Goal: Information Seeking & Learning: Learn about a topic

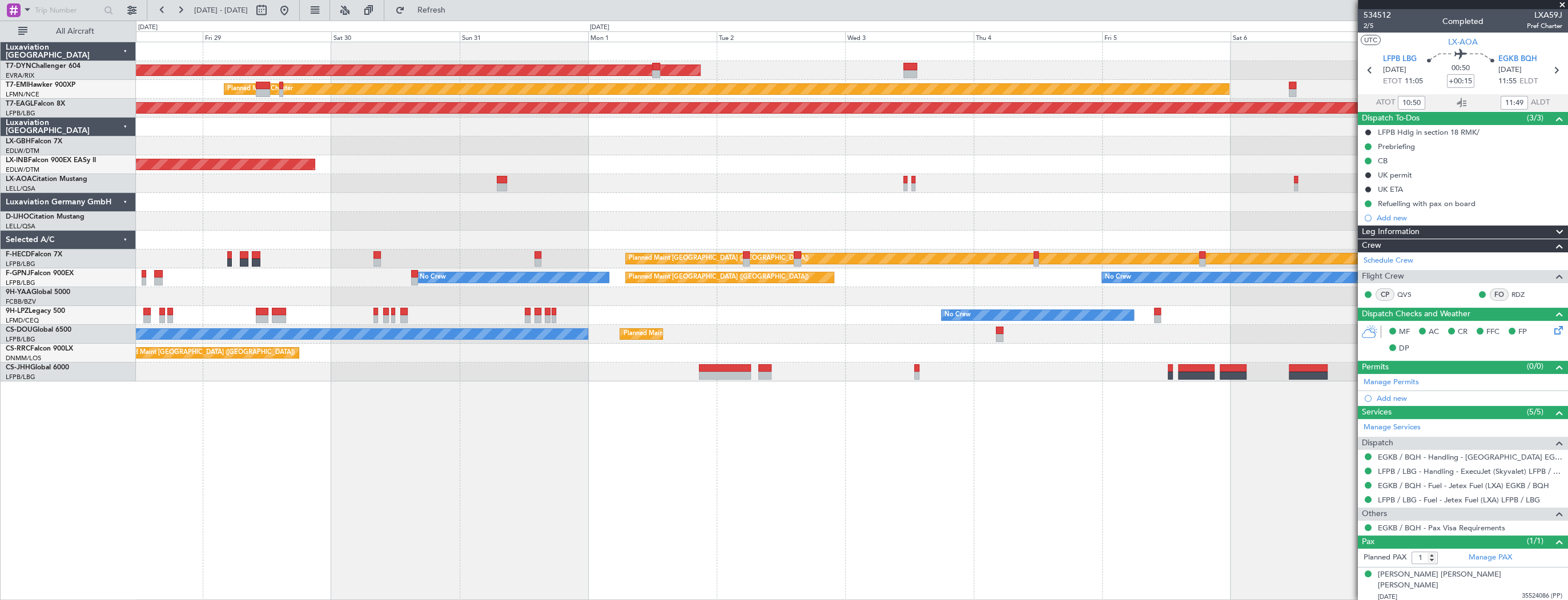
click at [617, 411] on div "AOG Maint Riga (Riga Intl) Planned Maint [PERSON_NAME] Grounded [US_STATE] ([GE…" at bounding box center [852, 321] width 1432 height 558
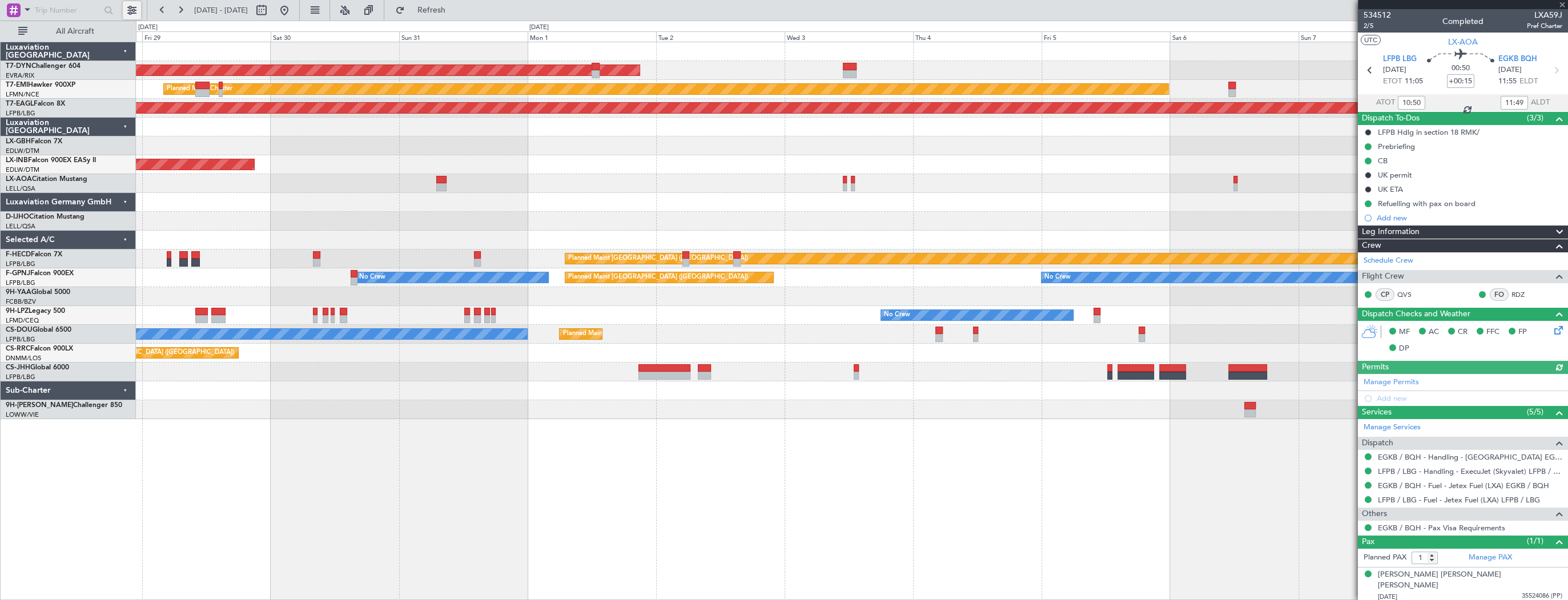
click at [133, 6] on button at bounding box center [132, 10] width 18 height 18
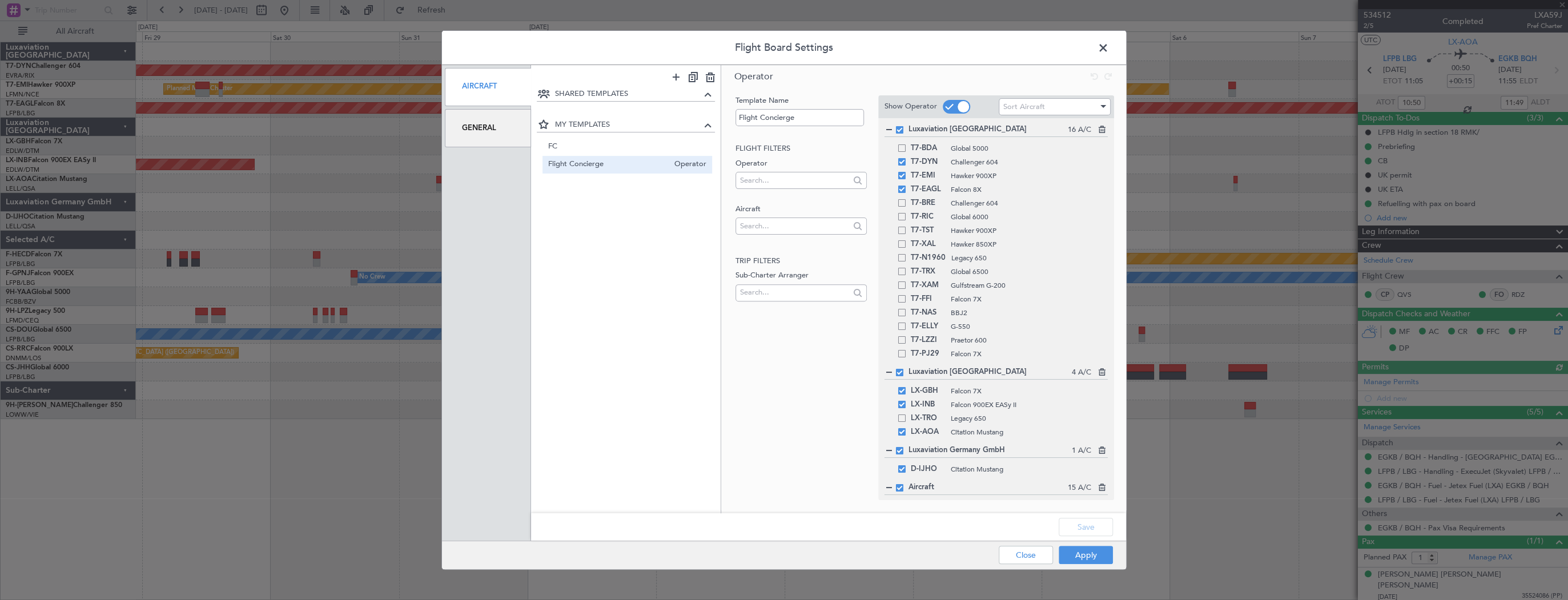
click at [326, 212] on div "Flight Board Settings Aircraft General SHARED TEMPLATES MY TEMPLATES FC Operato…" at bounding box center [784, 300] width 1568 height 600
click at [1109, 48] on span at bounding box center [1109, 50] width 0 height 23
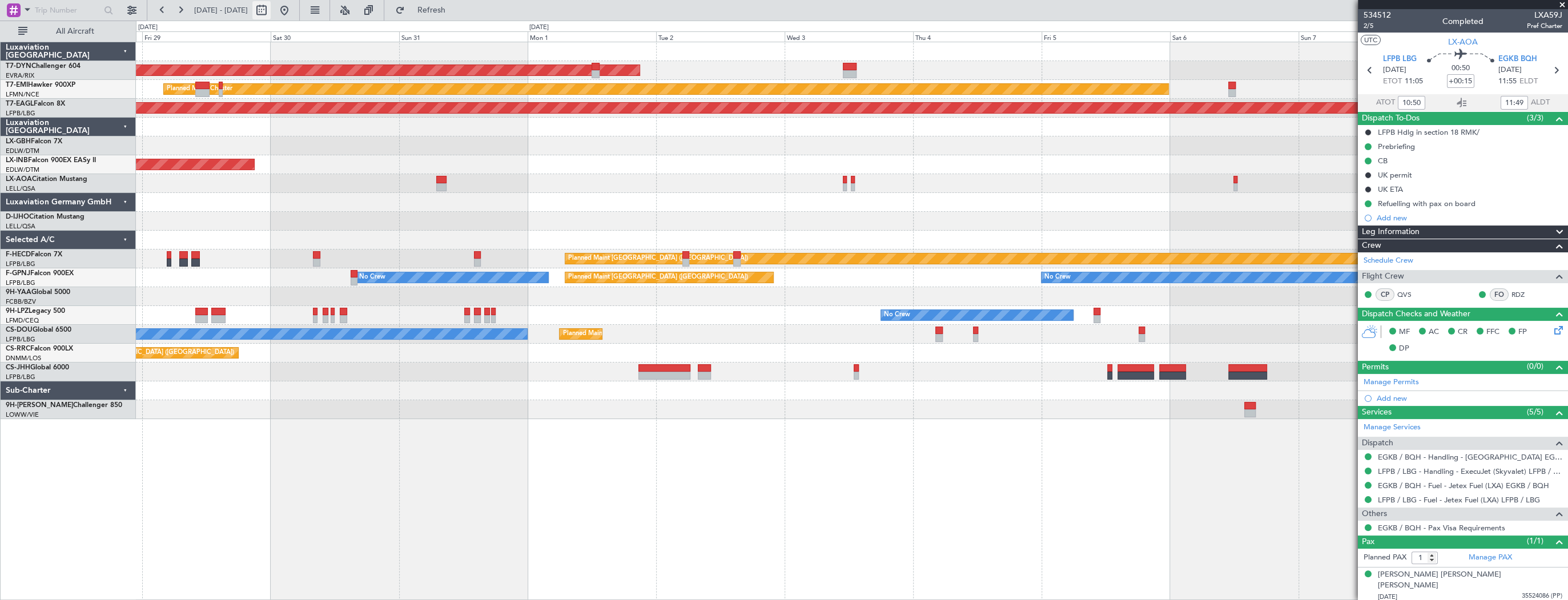
click at [271, 10] on button at bounding box center [261, 10] width 18 height 18
select select "8"
select select "2025"
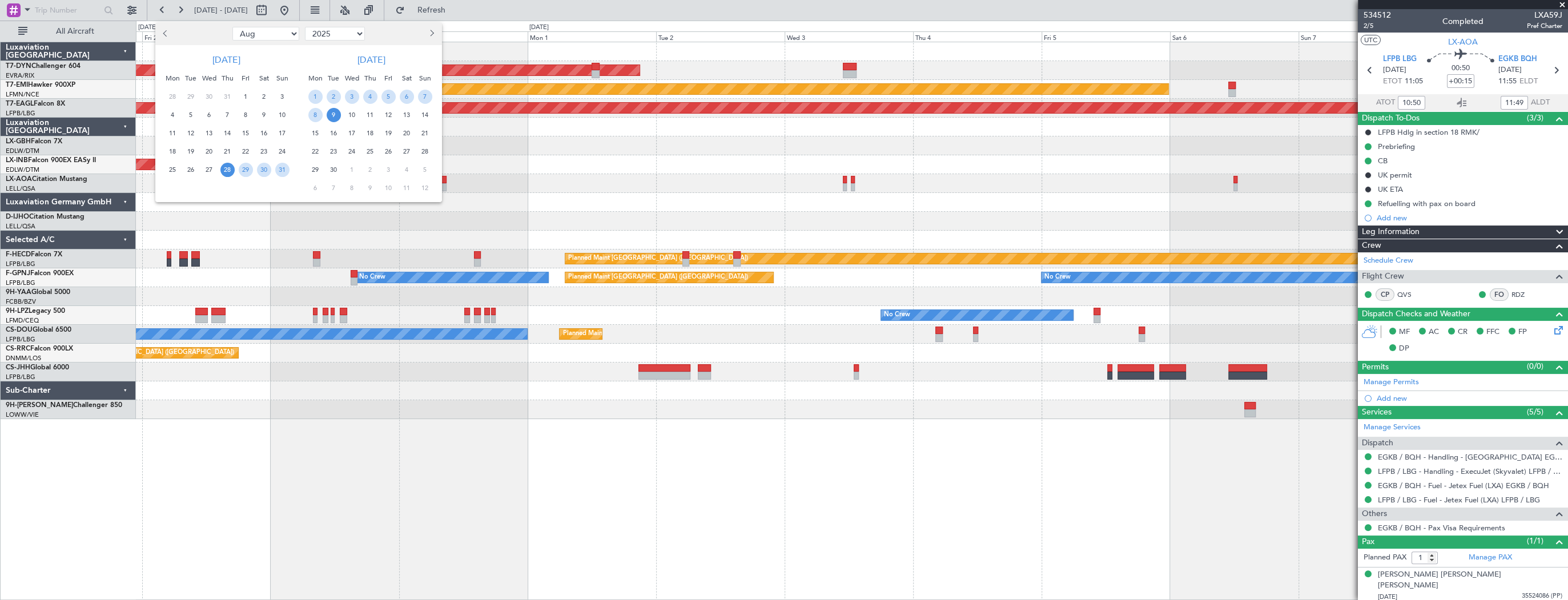
click at [438, 34] on div at bounding box center [405, 34] width 74 height 18
click at [437, 33] on button "Next month" at bounding box center [431, 34] width 13 height 18
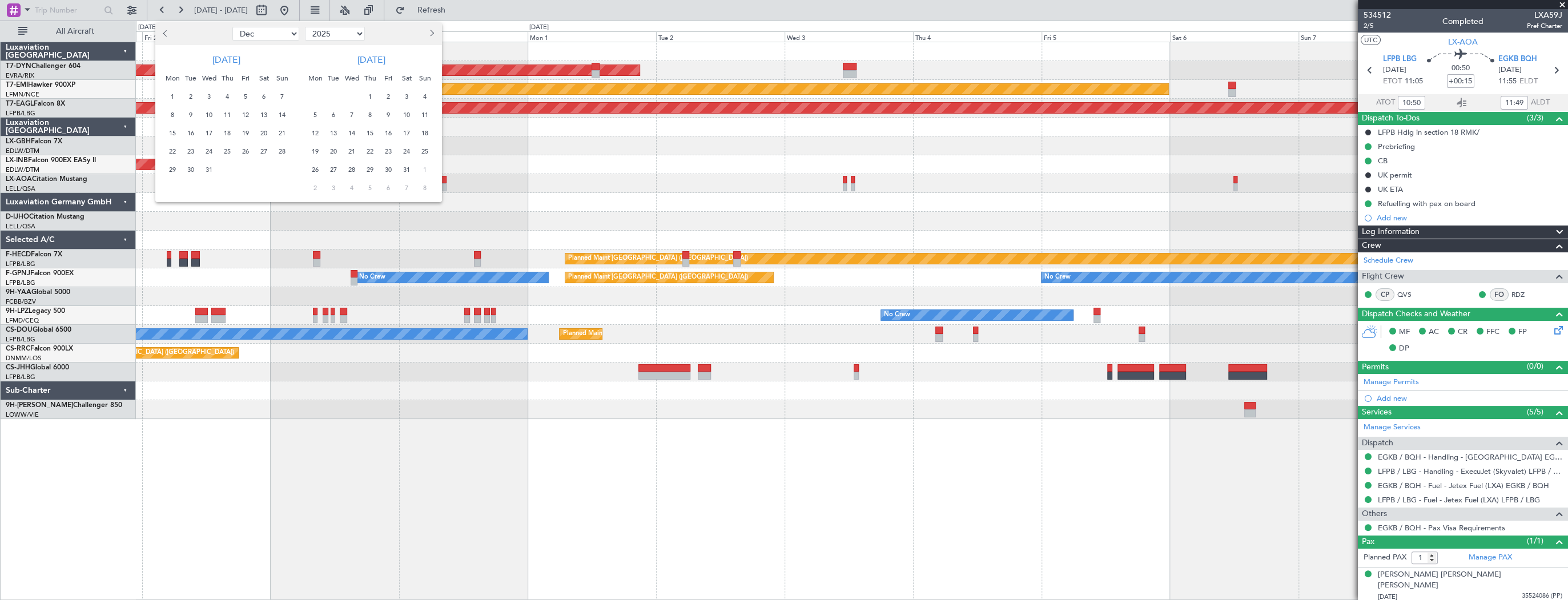
click at [159, 33] on div at bounding box center [192, 34] width 74 height 18
click at [163, 31] on button "Previous month" at bounding box center [166, 34] width 13 height 18
select select "11"
click at [263, 96] on span "1" at bounding box center [264, 97] width 14 height 14
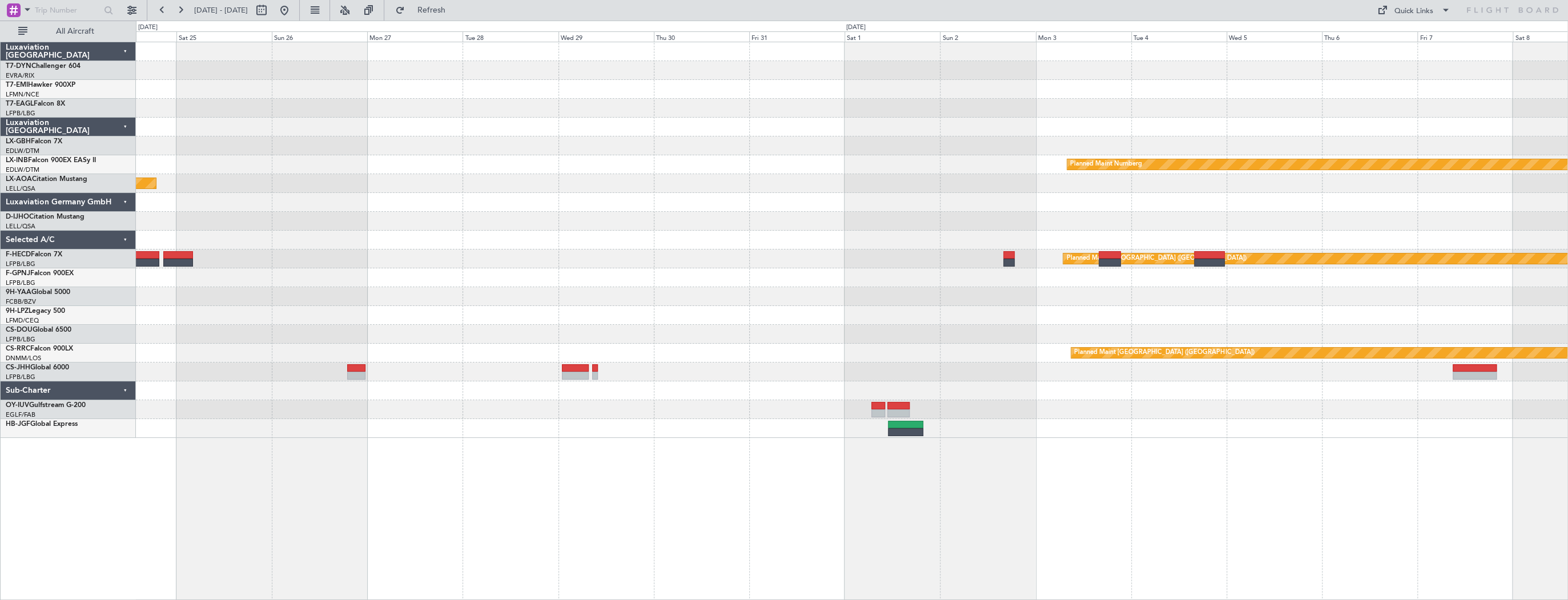
click at [666, 368] on div "Planned Maint Nurnberg Planned Maint [GEOGRAPHIC_DATA] Planned Maint [GEOGRAPHI…" at bounding box center [851, 240] width 1431 height 396
click at [166, 10] on button at bounding box center [162, 10] width 18 height 18
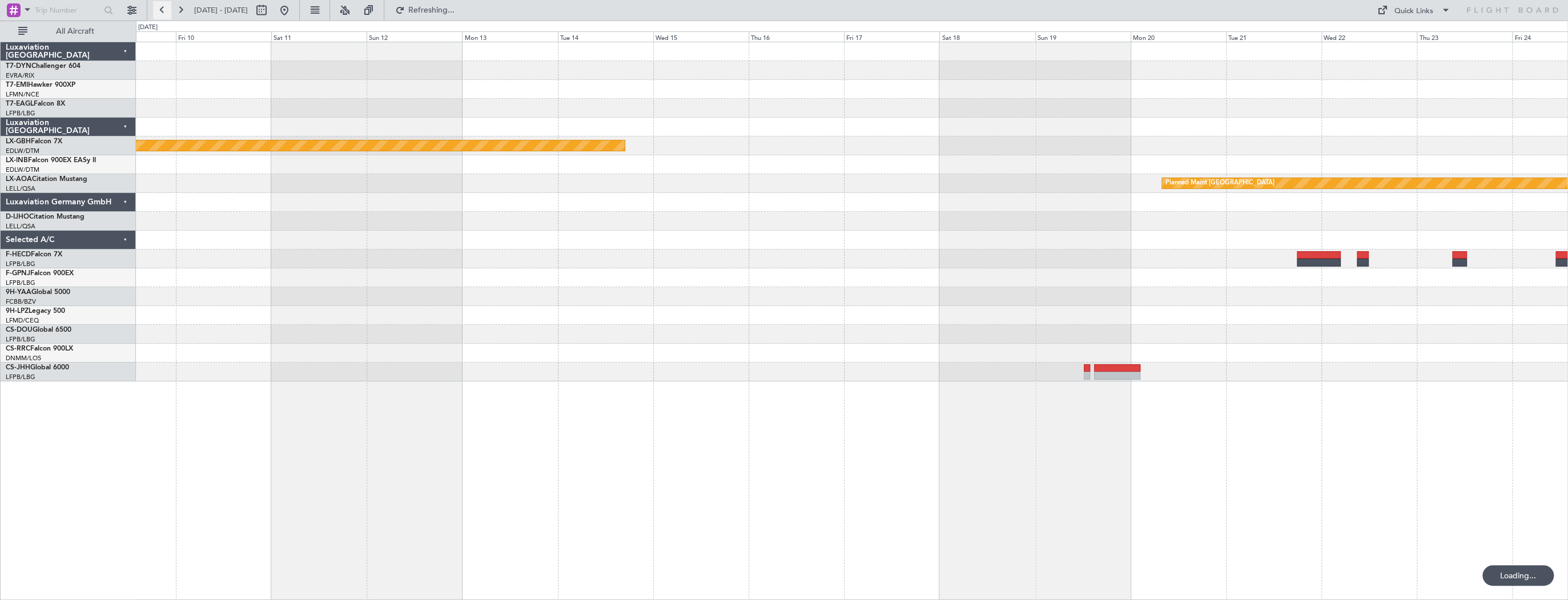
click at [165, 11] on button at bounding box center [162, 10] width 18 height 18
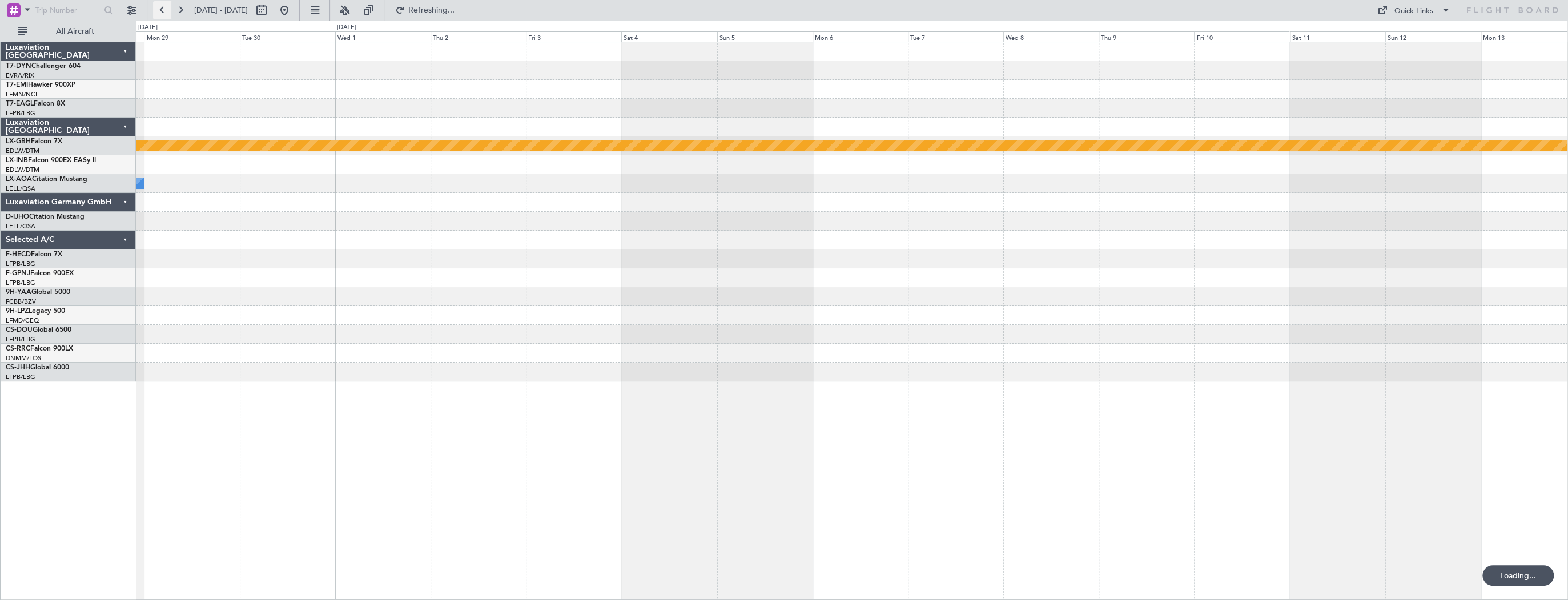
click at [165, 11] on button at bounding box center [162, 10] width 18 height 18
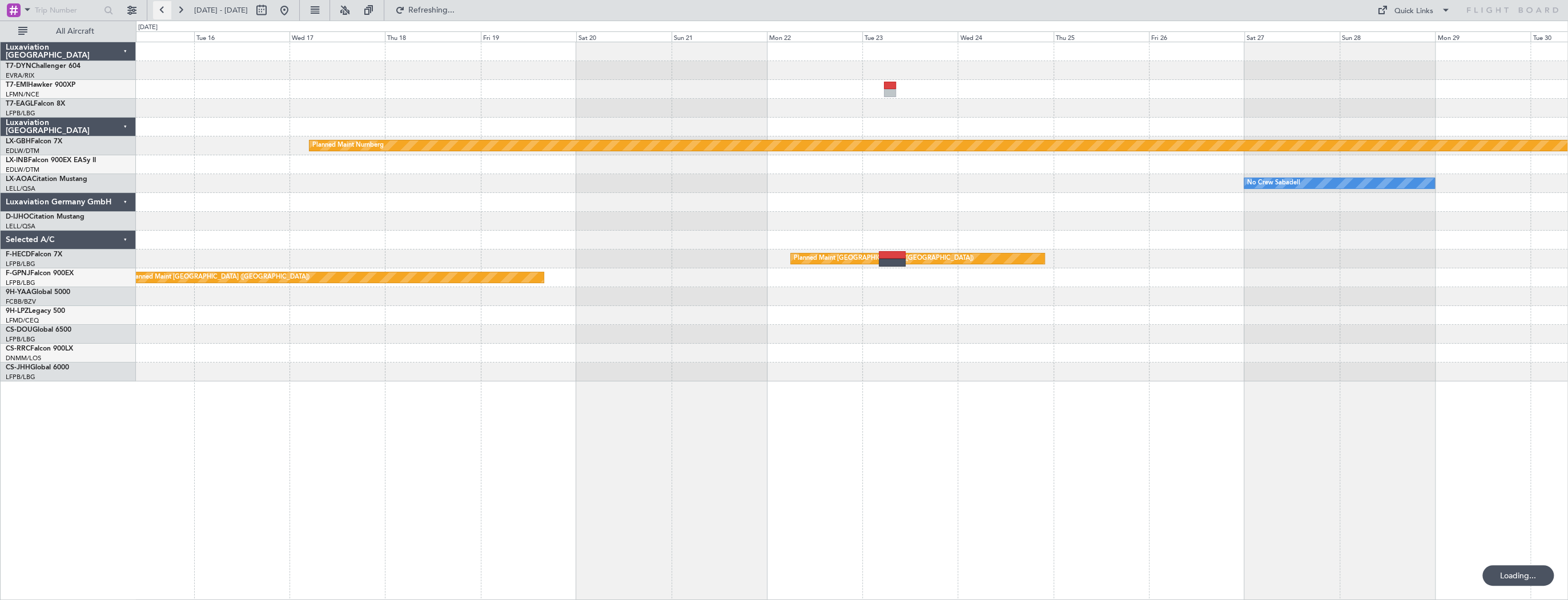
click at [165, 11] on button at bounding box center [162, 10] width 18 height 18
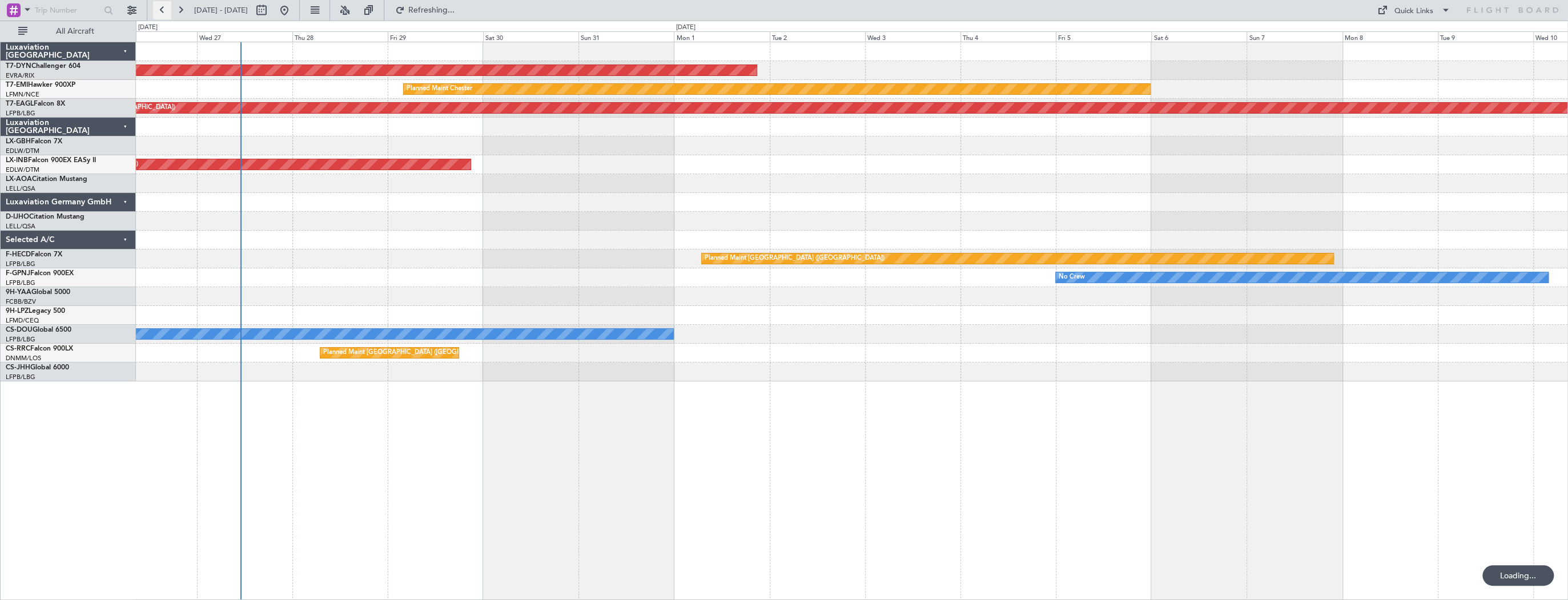
click at [165, 11] on button at bounding box center [162, 10] width 18 height 18
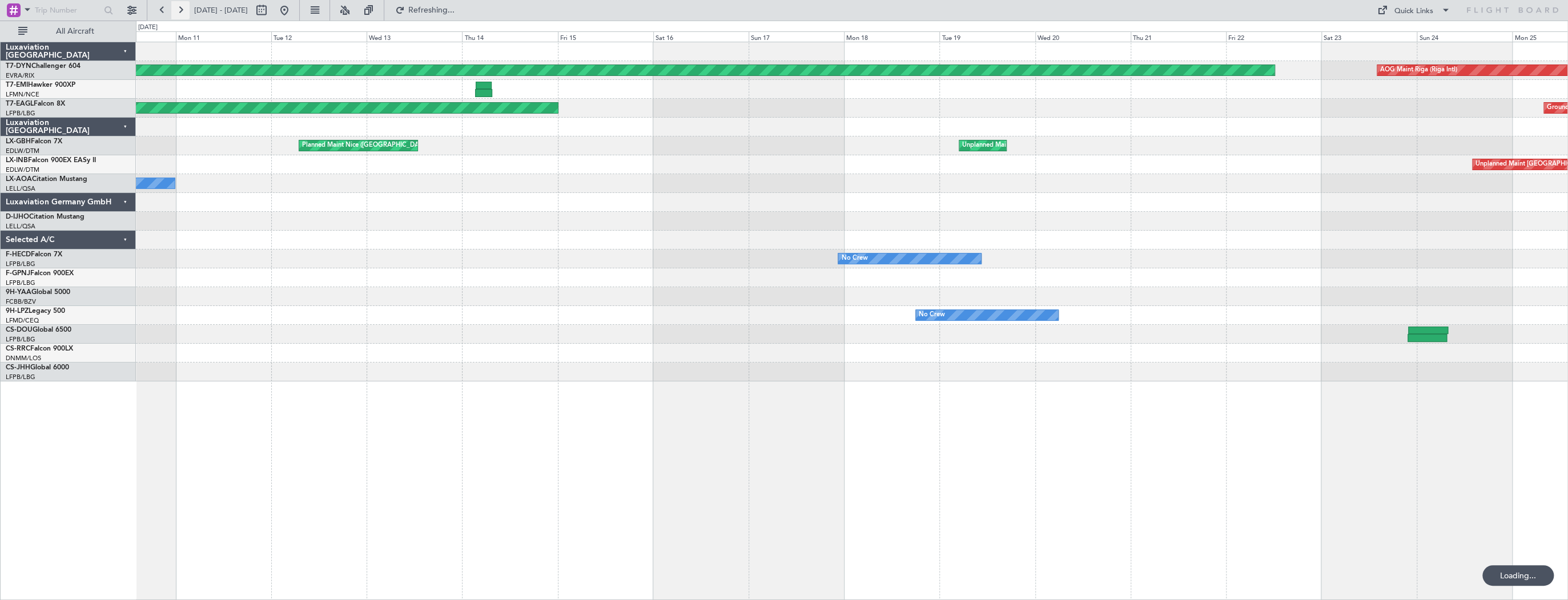
click at [179, 7] on button at bounding box center [180, 10] width 18 height 18
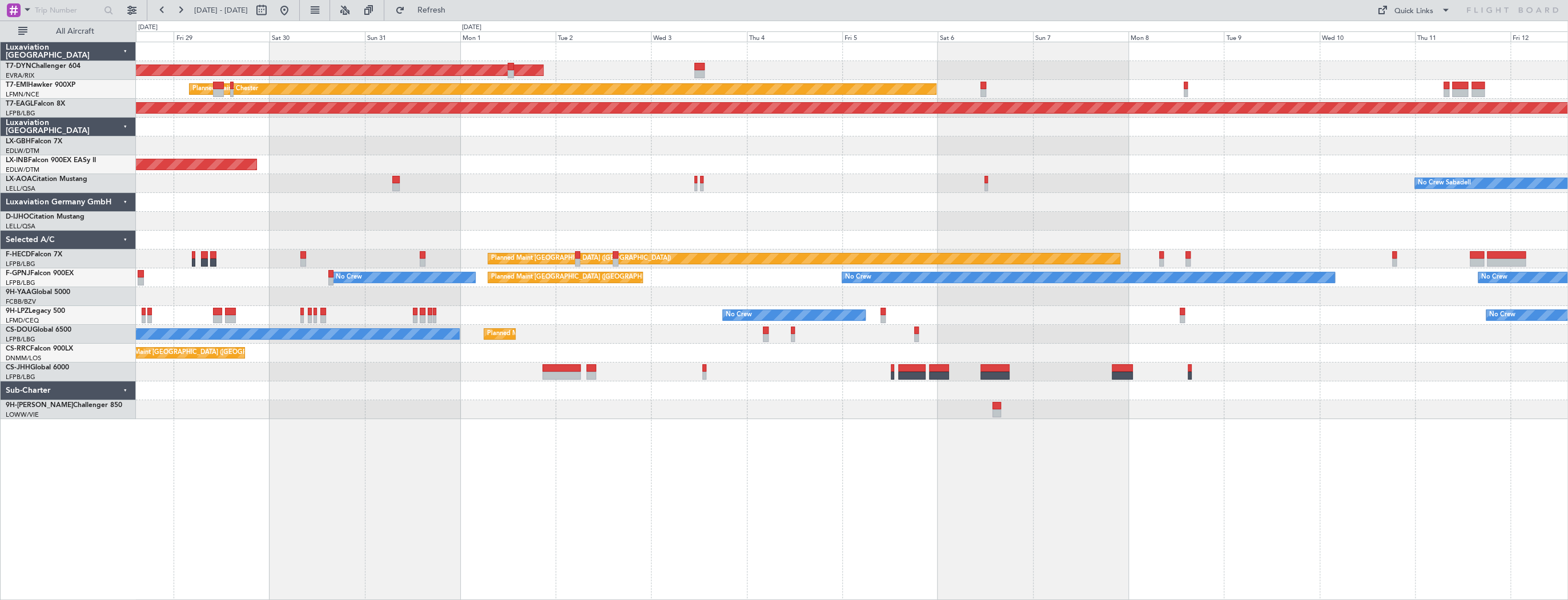
click at [393, 413] on div "AOG Maint Riga (Riga Intl) Planned Maint [PERSON_NAME] Grounded [US_STATE] ([GE…" at bounding box center [852, 321] width 1432 height 558
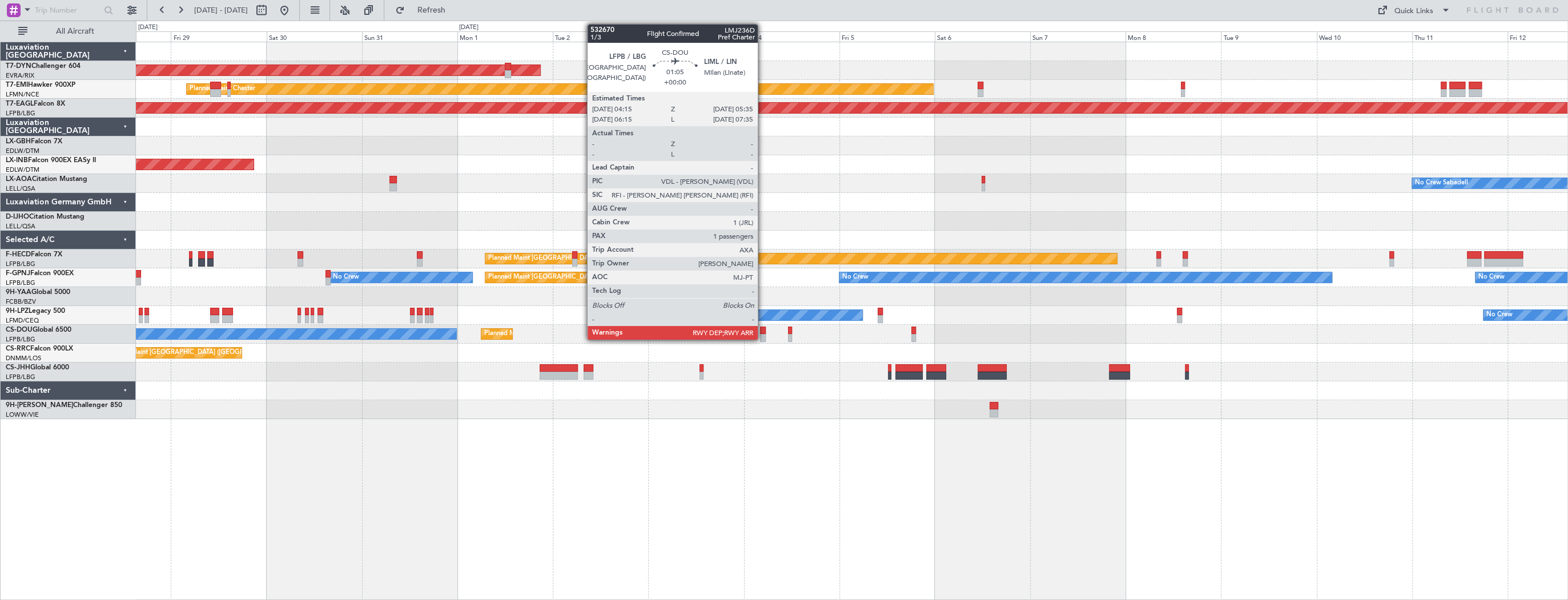
click at [763, 332] on div at bounding box center [763, 331] width 6 height 8
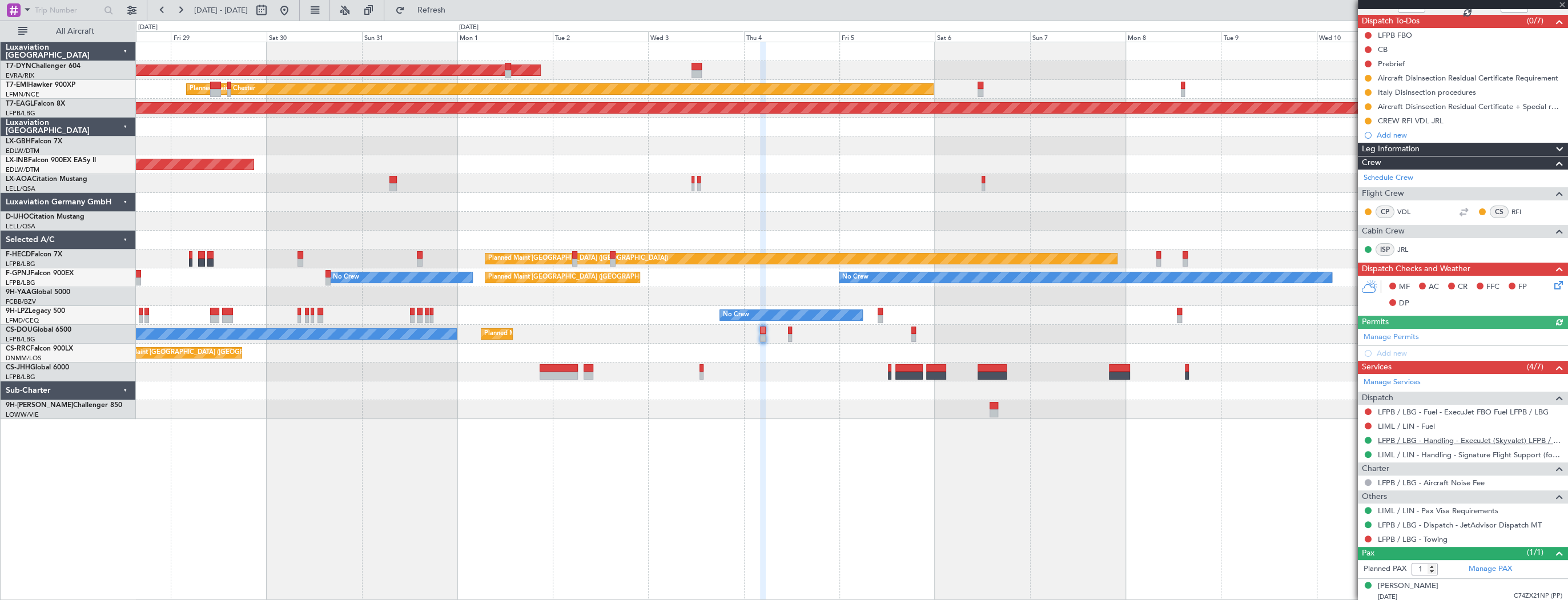
scroll to position [99, 0]
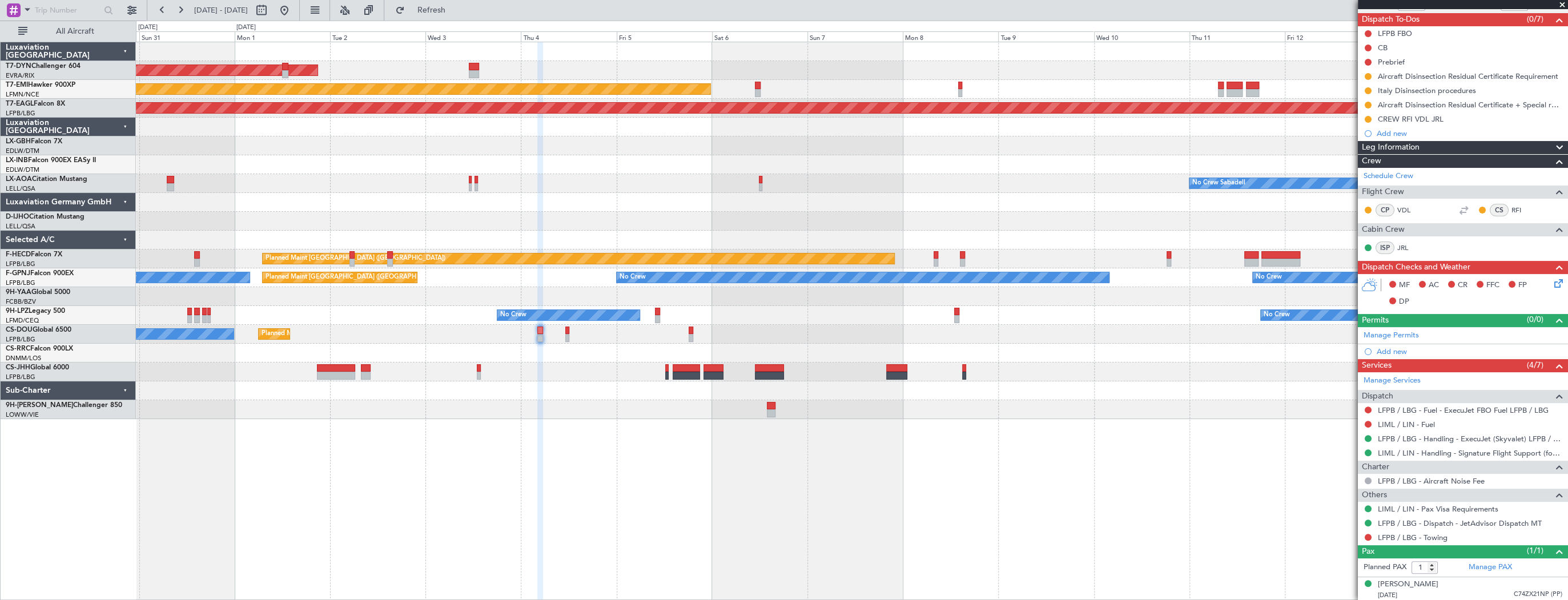
click at [539, 347] on div "Planned Maint [GEOGRAPHIC_DATA] ([GEOGRAPHIC_DATA])" at bounding box center [851, 353] width 1431 height 19
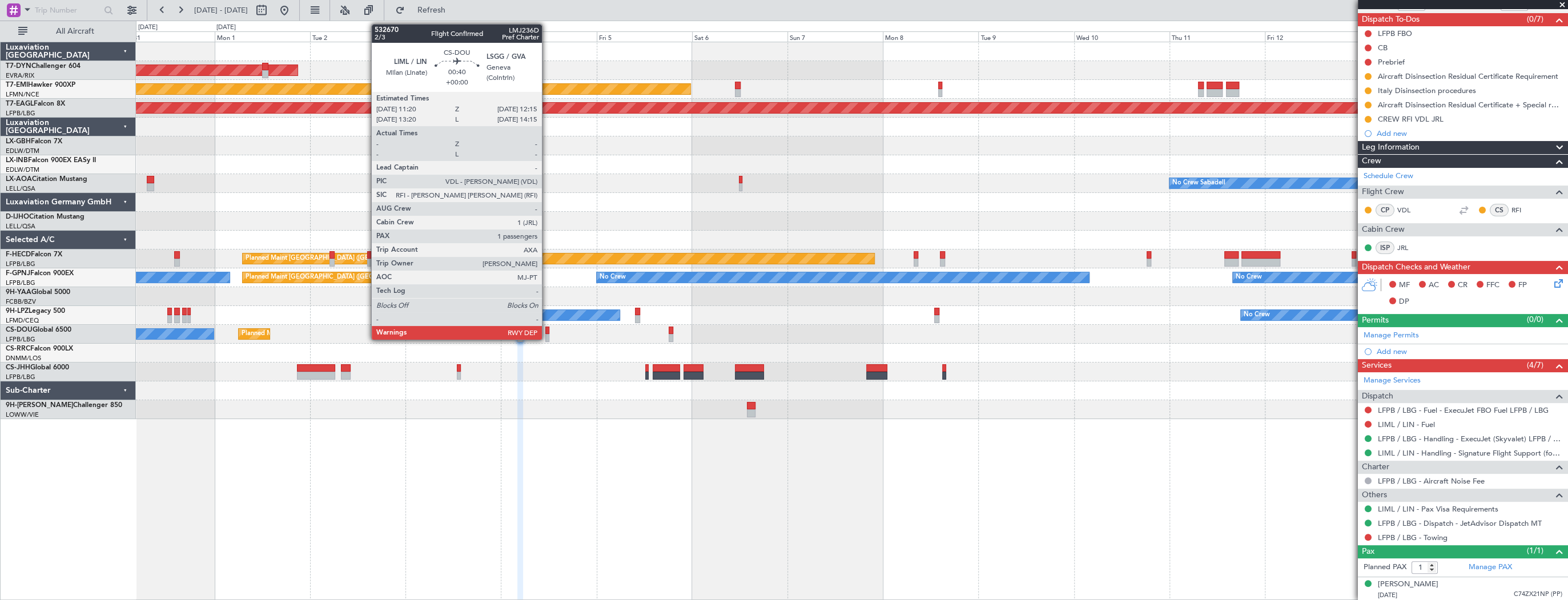
click at [547, 331] on div at bounding box center [547, 331] width 4 height 8
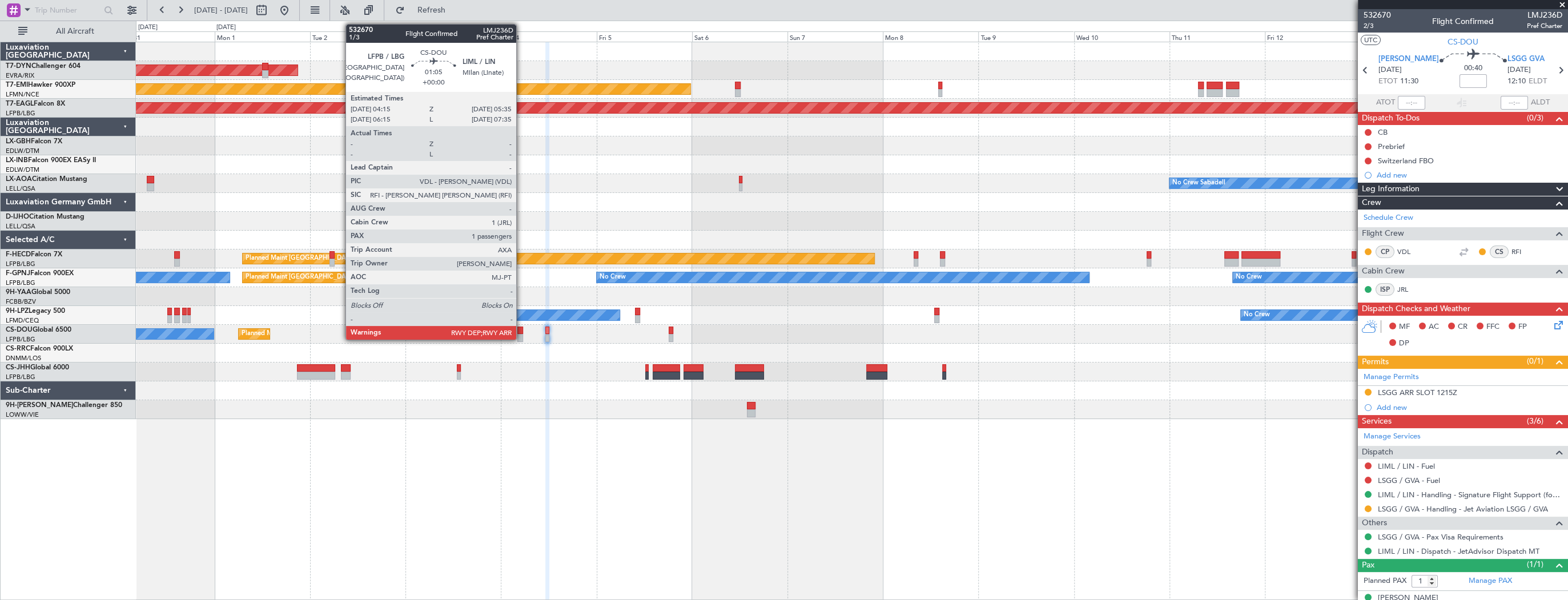
click at [521, 333] on div at bounding box center [520, 331] width 6 height 8
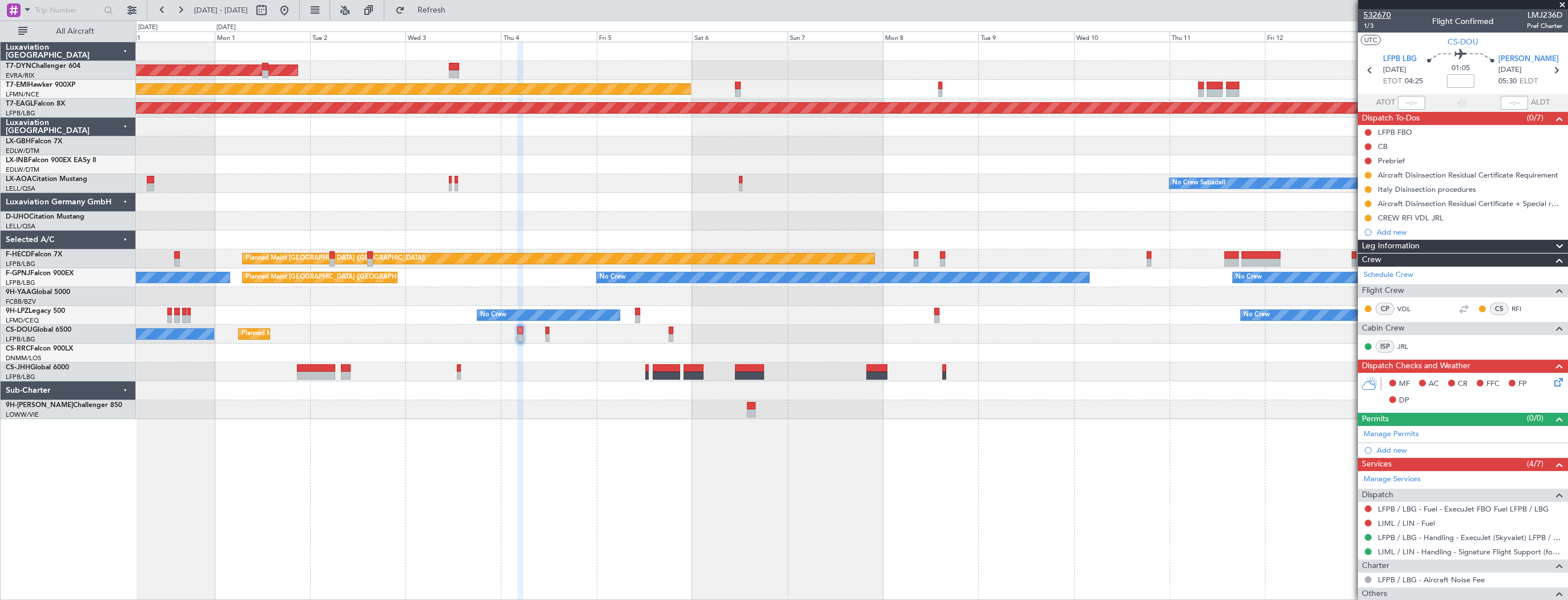
click at [1370, 16] on span "532670" at bounding box center [1376, 15] width 27 height 12
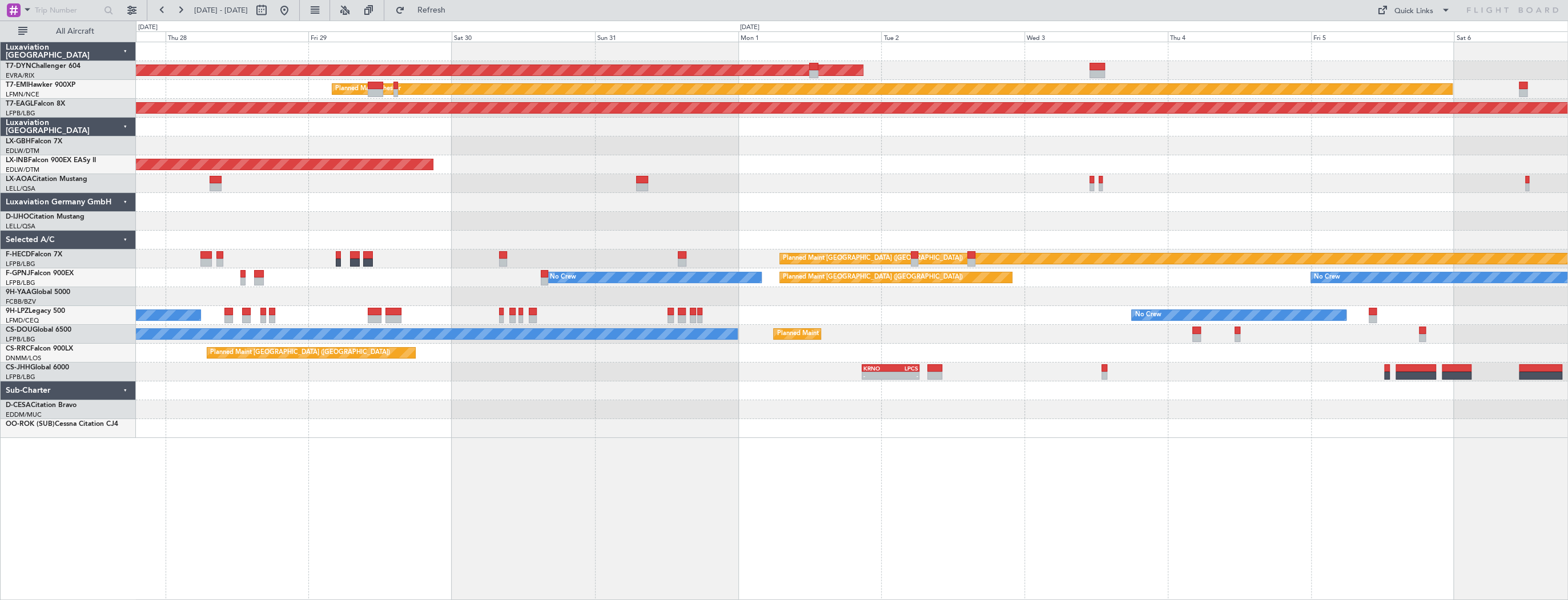
click at [276, 387] on div "AOG Maint Riga (Riga Intl) Planned Maint [PERSON_NAME] Grounded [US_STATE] ([GE…" at bounding box center [851, 240] width 1431 height 396
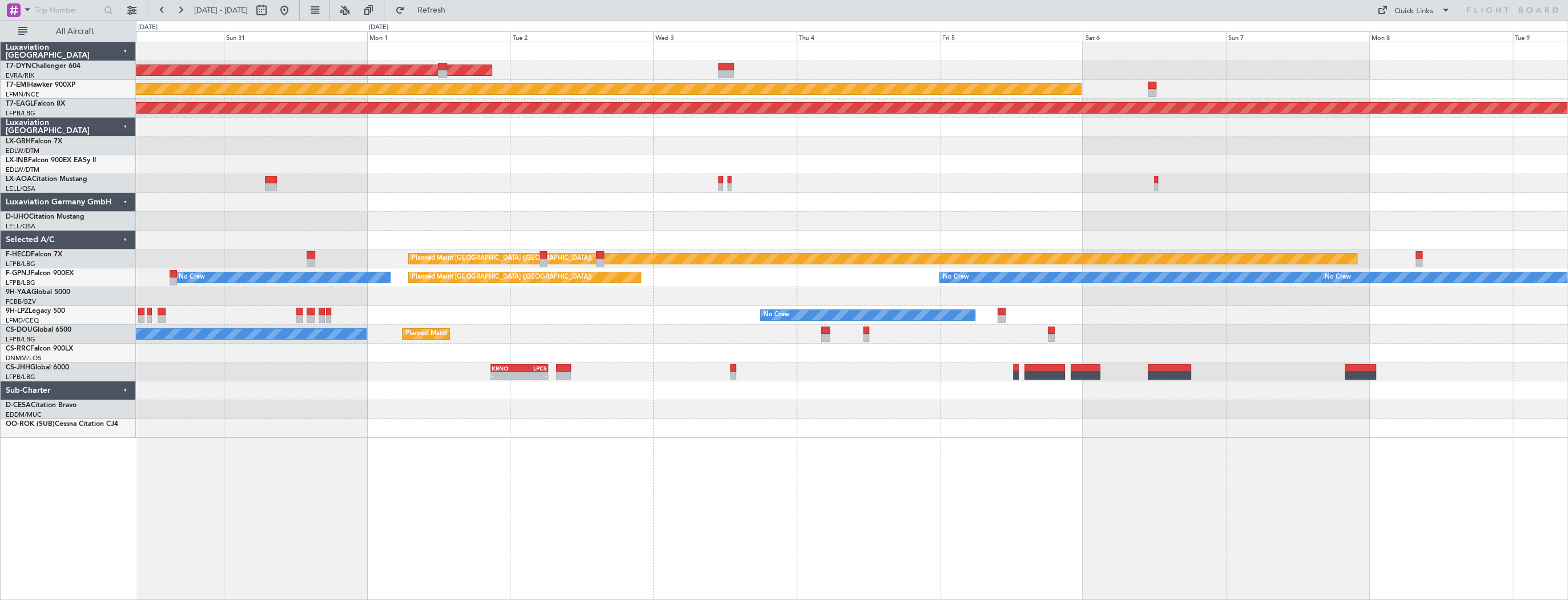
click at [215, 418] on div "AOG Maint Riga (Riga Intl) Planned Maint Chester Grounded New York (Teterboro) …" at bounding box center [852, 321] width 1432 height 558
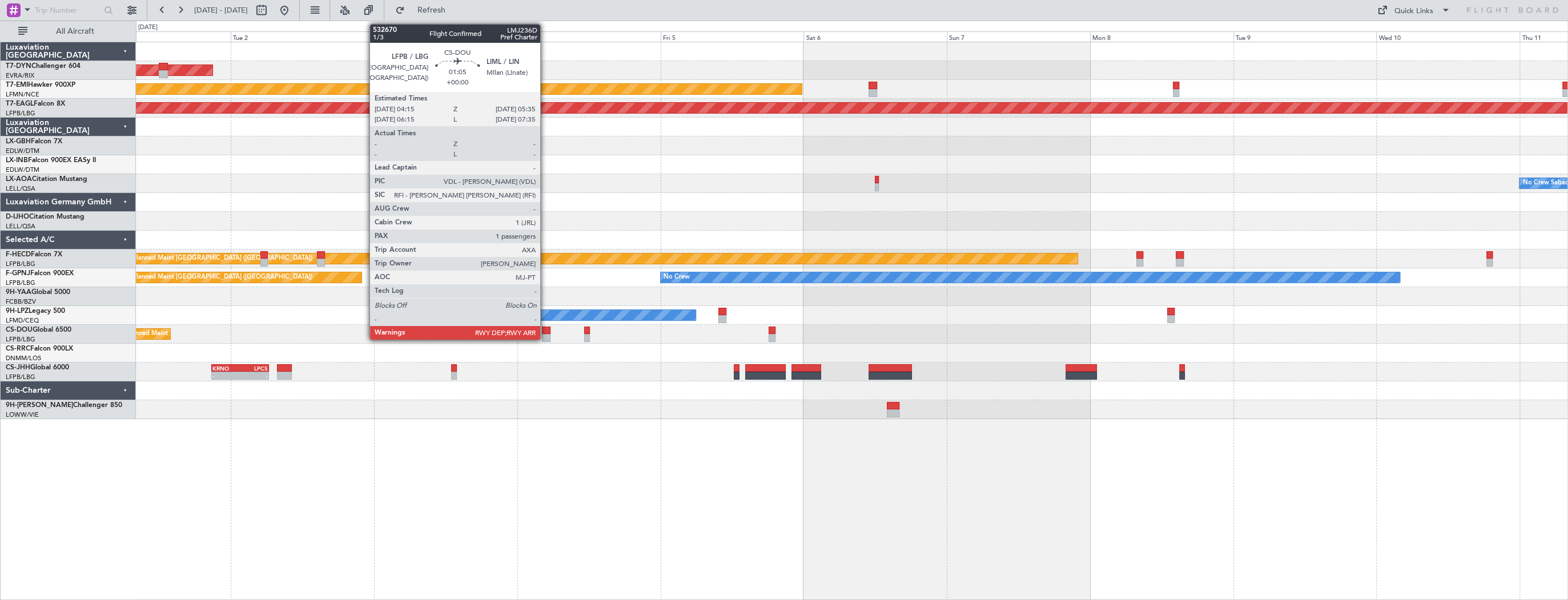
click at [545, 332] on div at bounding box center [546, 331] width 8 height 8
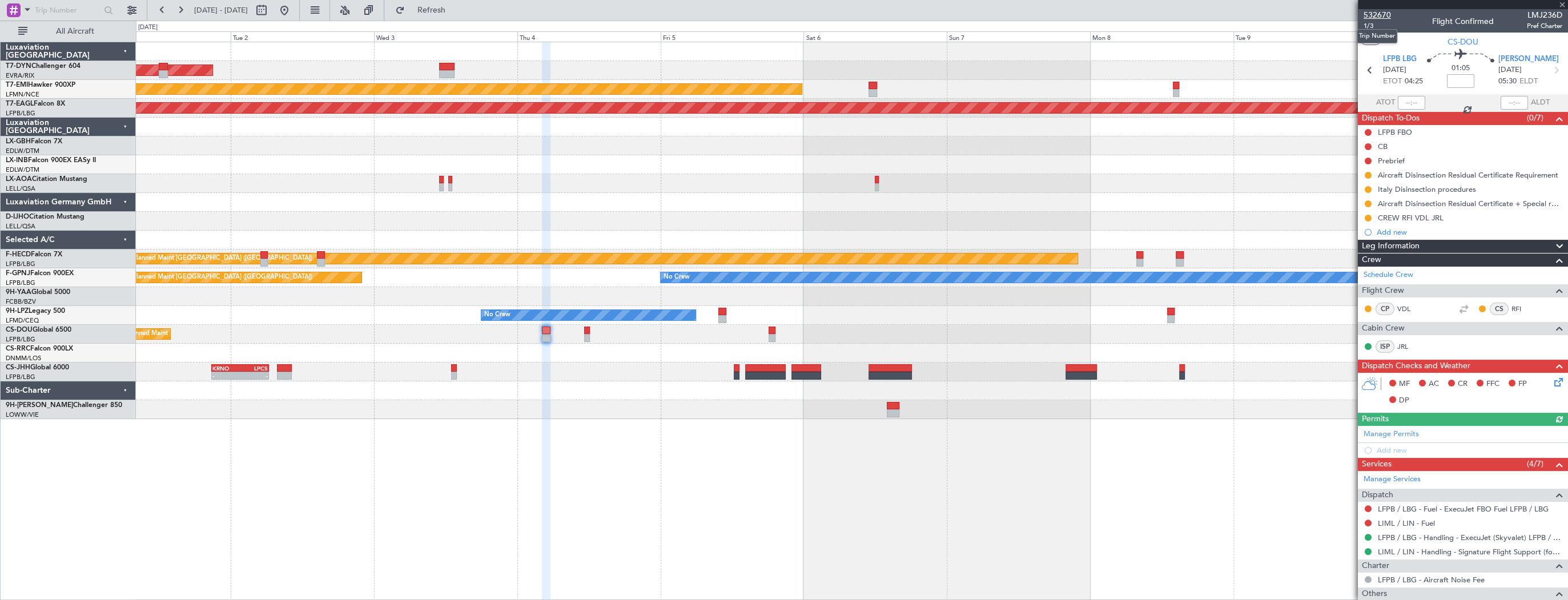
click at [1373, 11] on span "532670" at bounding box center [1376, 15] width 27 height 12
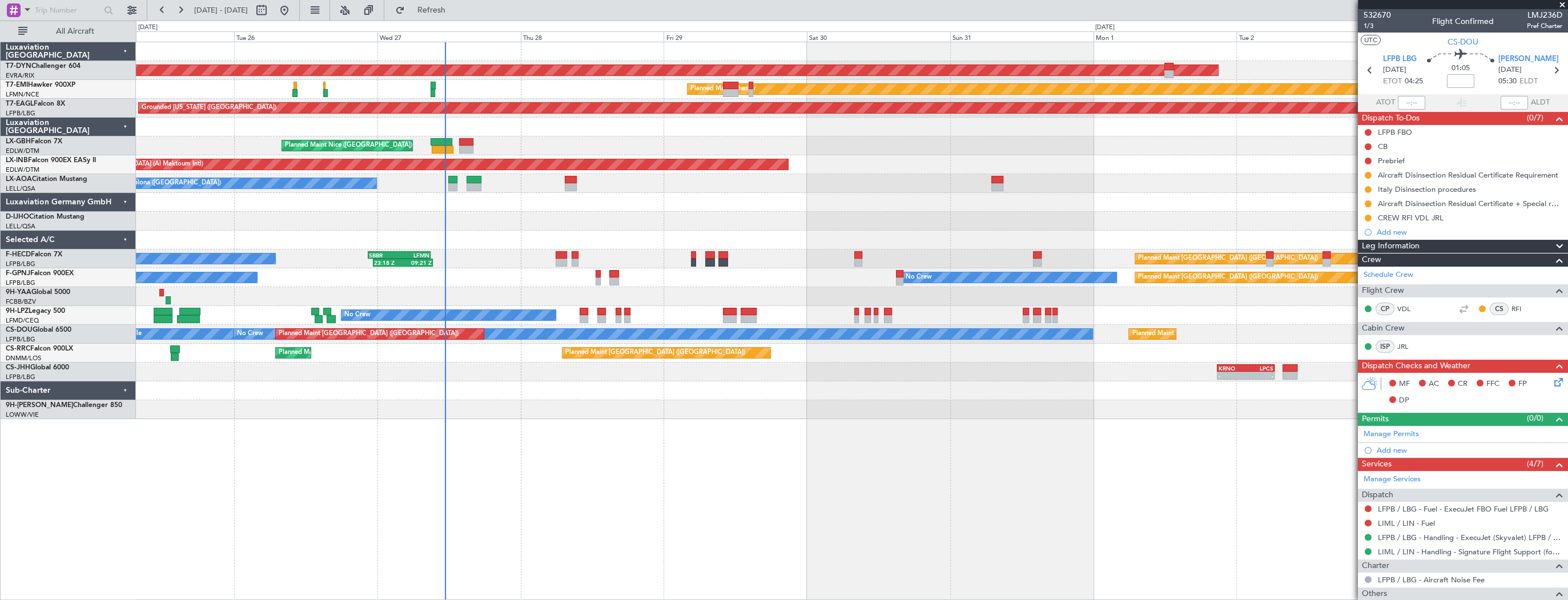
click at [1311, 308] on div "AOG Maint Riga (Riga Intl) Planned Maint Chester Grounded New York (Teterboro) …" at bounding box center [851, 230] width 1431 height 377
